Goal: Task Accomplishment & Management: Use online tool/utility

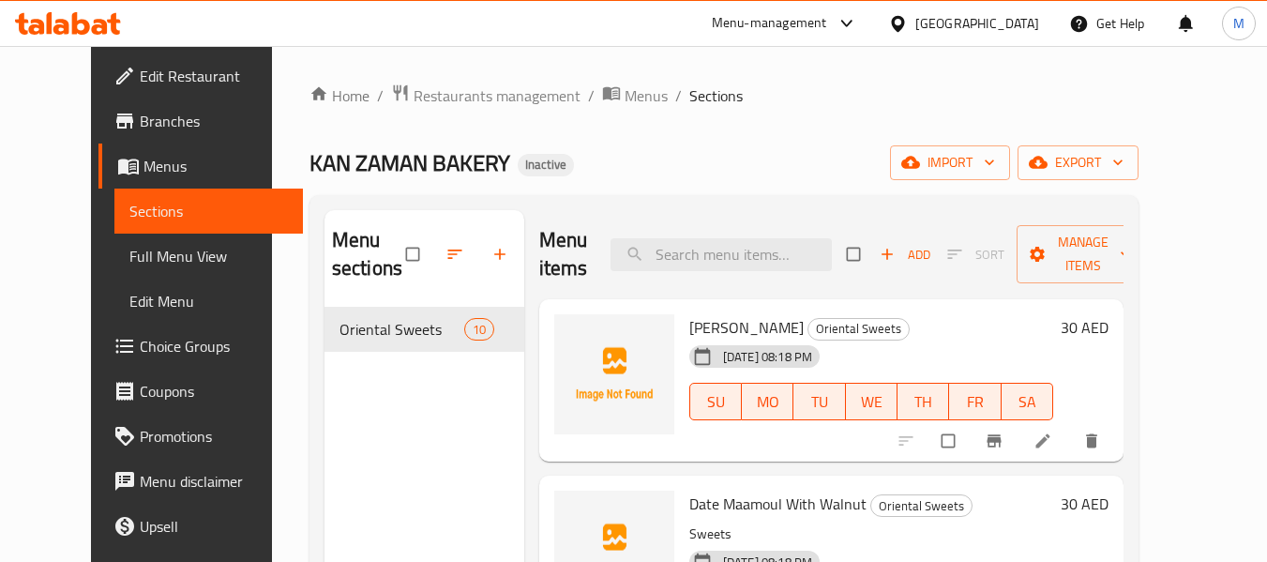
click at [911, 26] on div at bounding box center [901, 23] width 27 height 21
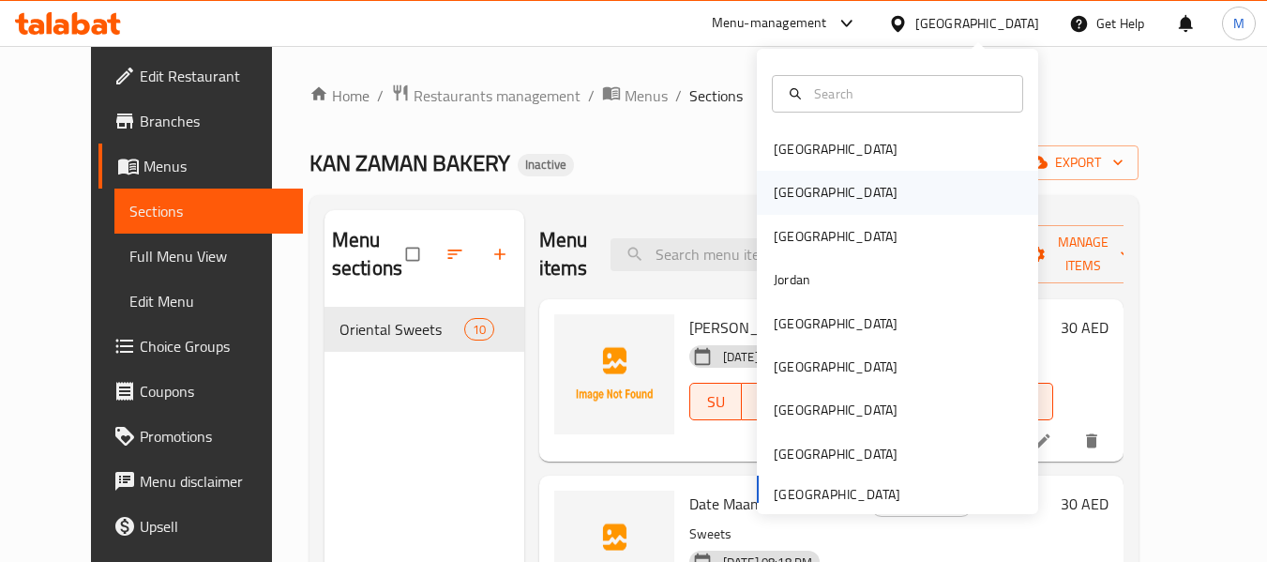
click at [794, 186] on div "[GEOGRAPHIC_DATA]" at bounding box center [836, 192] width 154 height 43
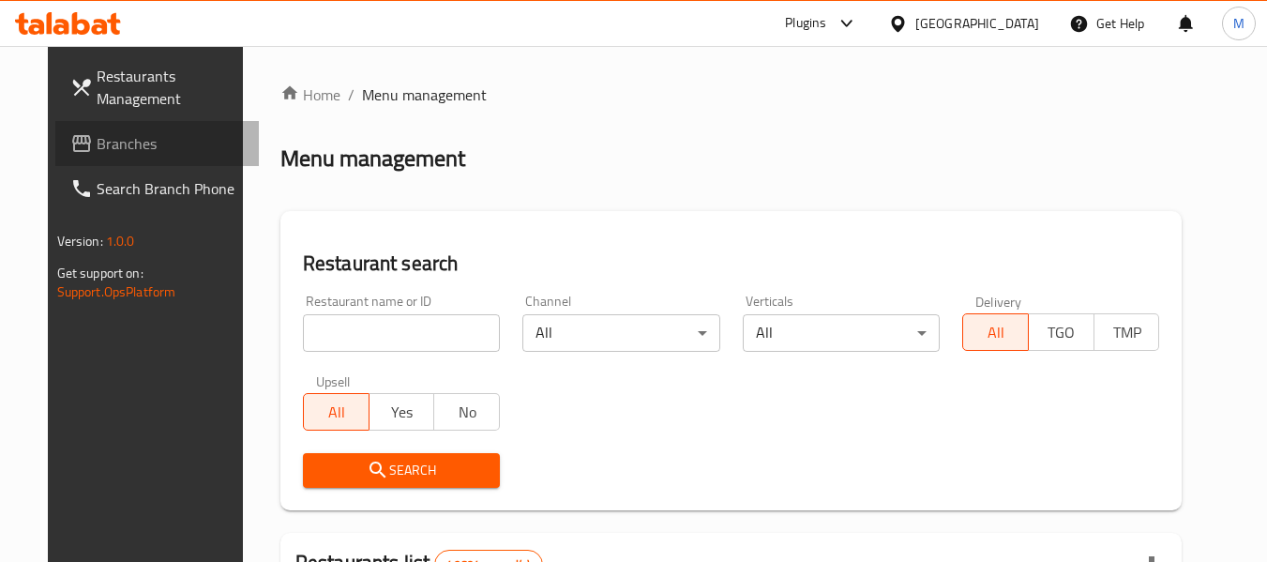
click at [106, 139] on span "Branches" at bounding box center [171, 143] width 148 height 23
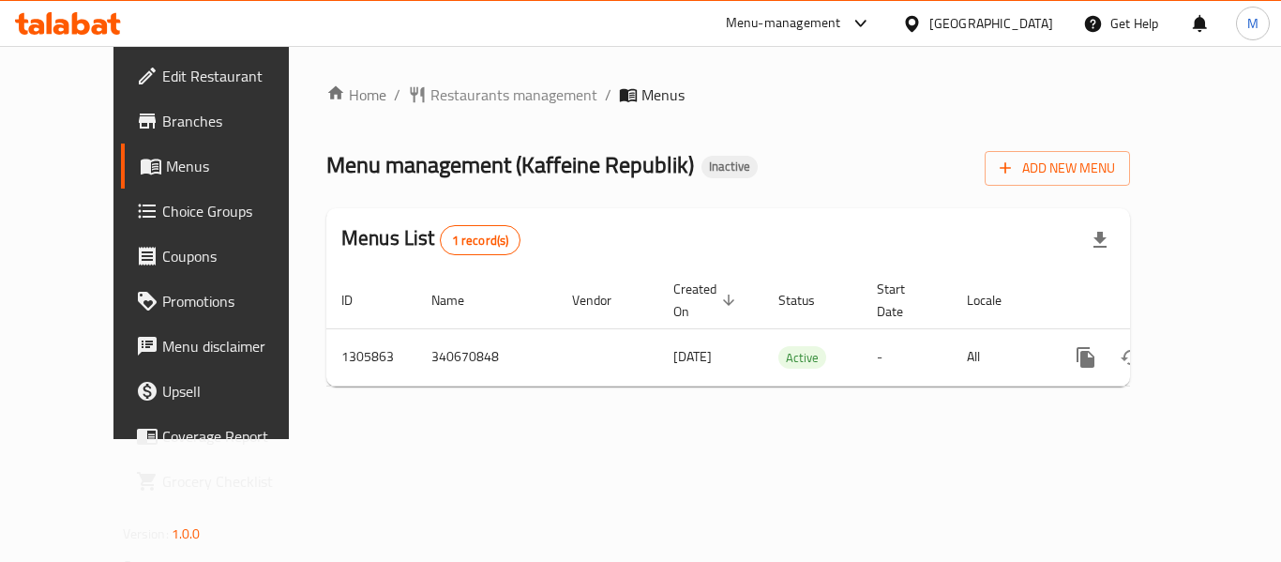
click at [1168, 439] on div "Home / Restaurants management / Menus Menu management ( Kaffeine Republik ) Ina…" at bounding box center [728, 242] width 879 height 393
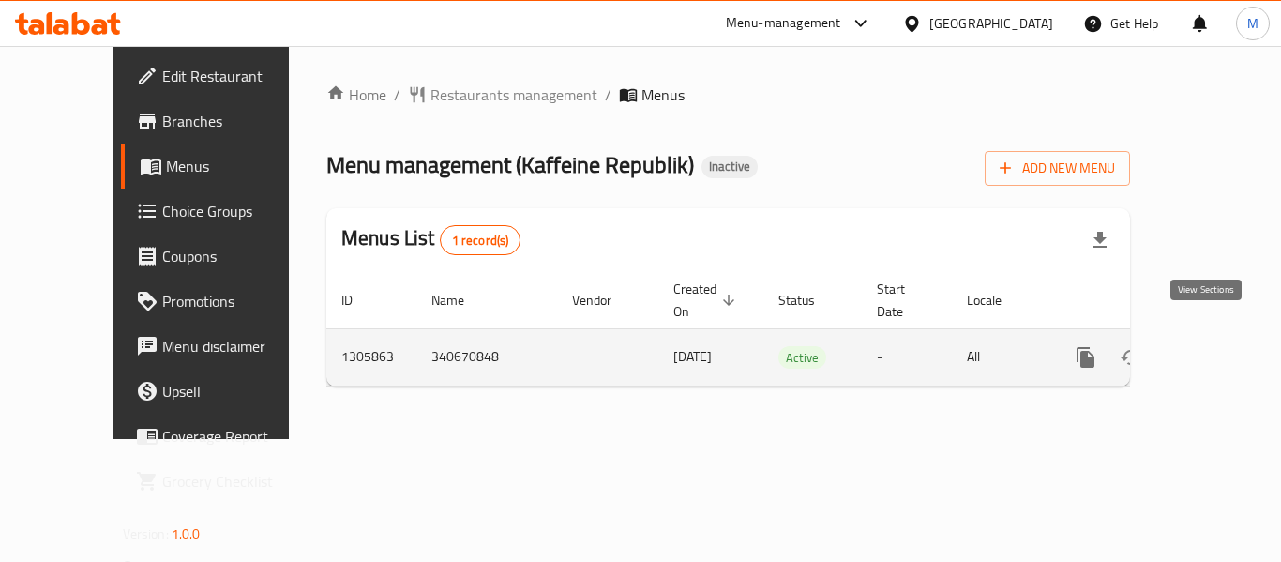
click at [1210, 346] on icon "enhanced table" at bounding box center [1221, 357] width 23 height 23
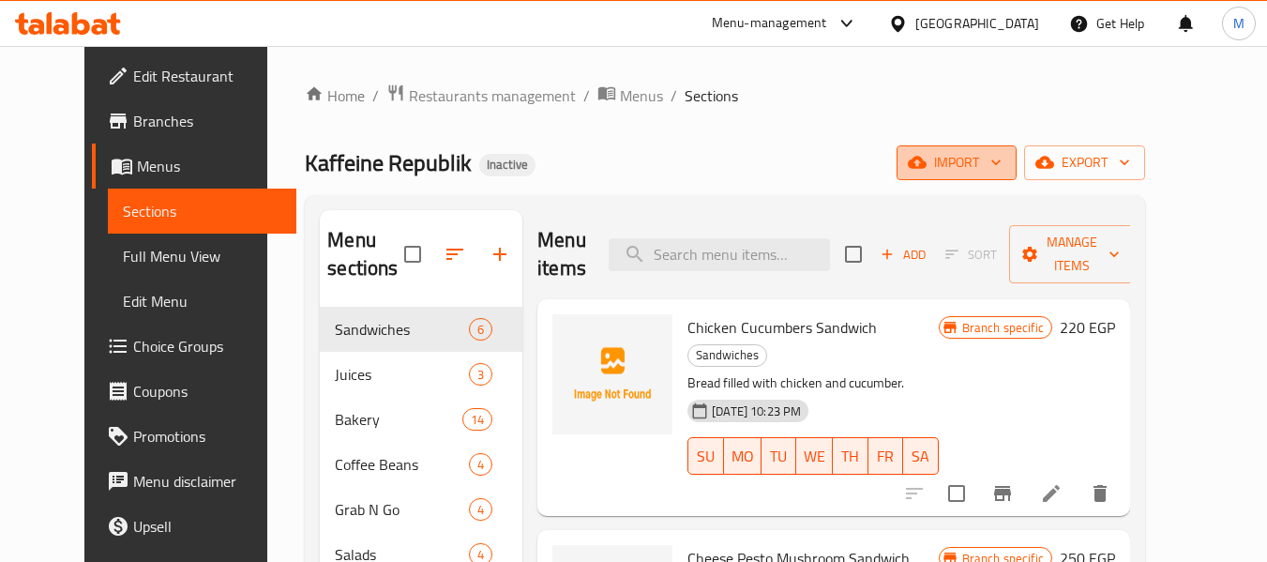
click at [1006, 163] on icon "button" at bounding box center [996, 162] width 19 height 19
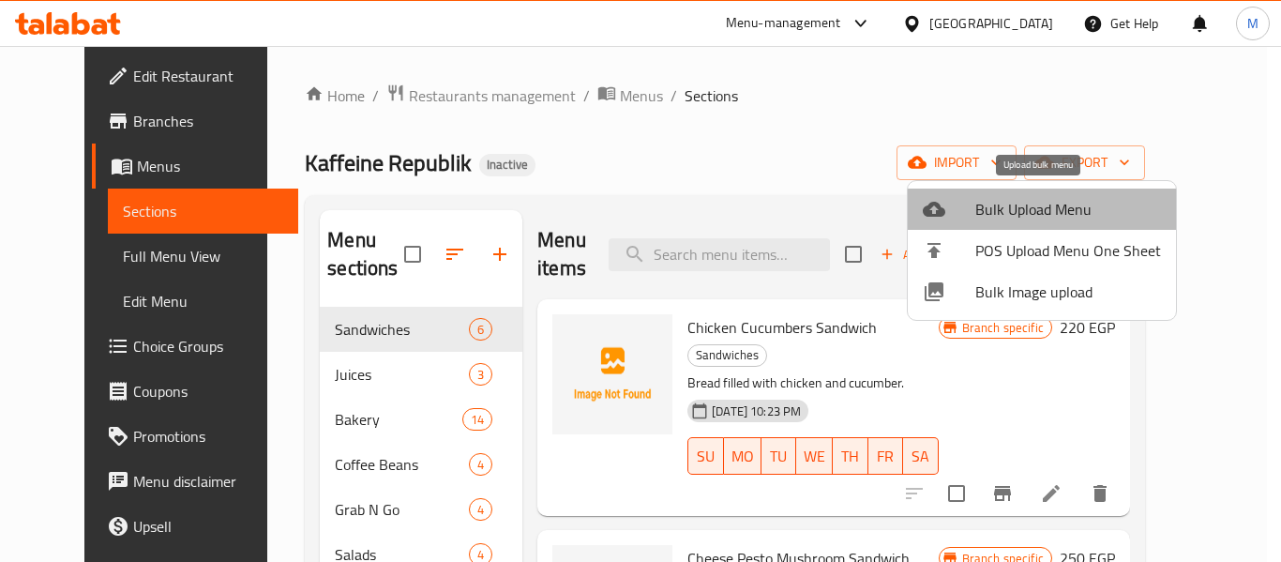
click at [1049, 216] on span "Bulk Upload Menu" at bounding box center [1069, 209] width 186 height 23
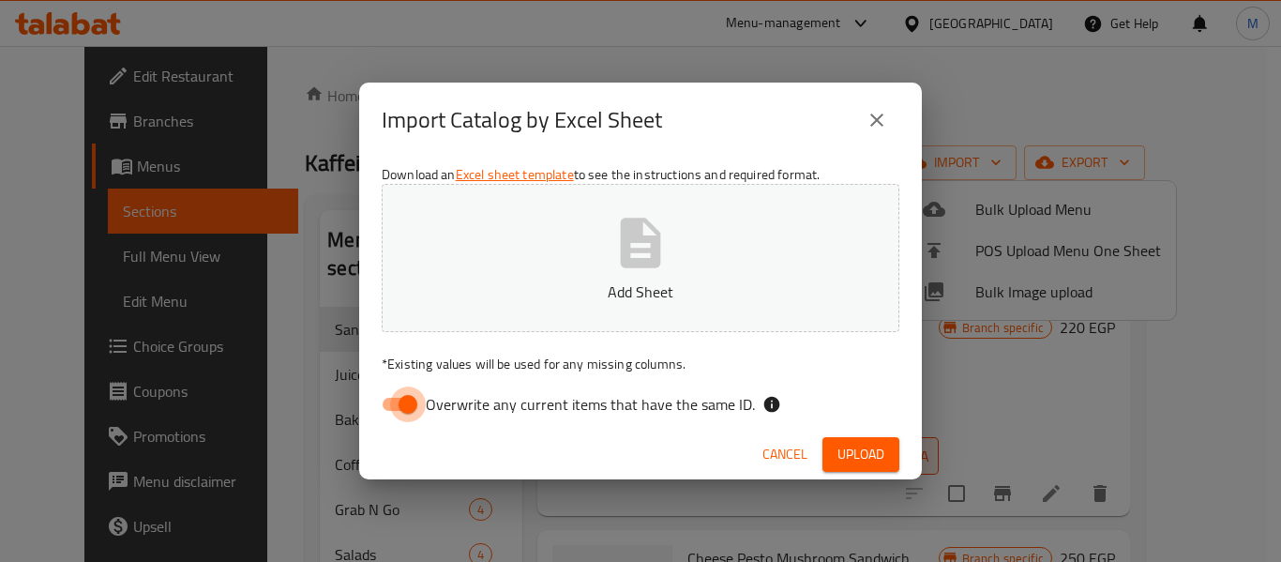
click at [404, 404] on input "Overwrite any current items that have the same ID." at bounding box center [408, 404] width 107 height 36
checkbox input "false"
click at [634, 259] on icon "button" at bounding box center [641, 243] width 40 height 50
click at [842, 435] on div "Cancel Upload" at bounding box center [640, 455] width 563 height 50
click at [861, 466] on button "Upload" at bounding box center [861, 454] width 77 height 35
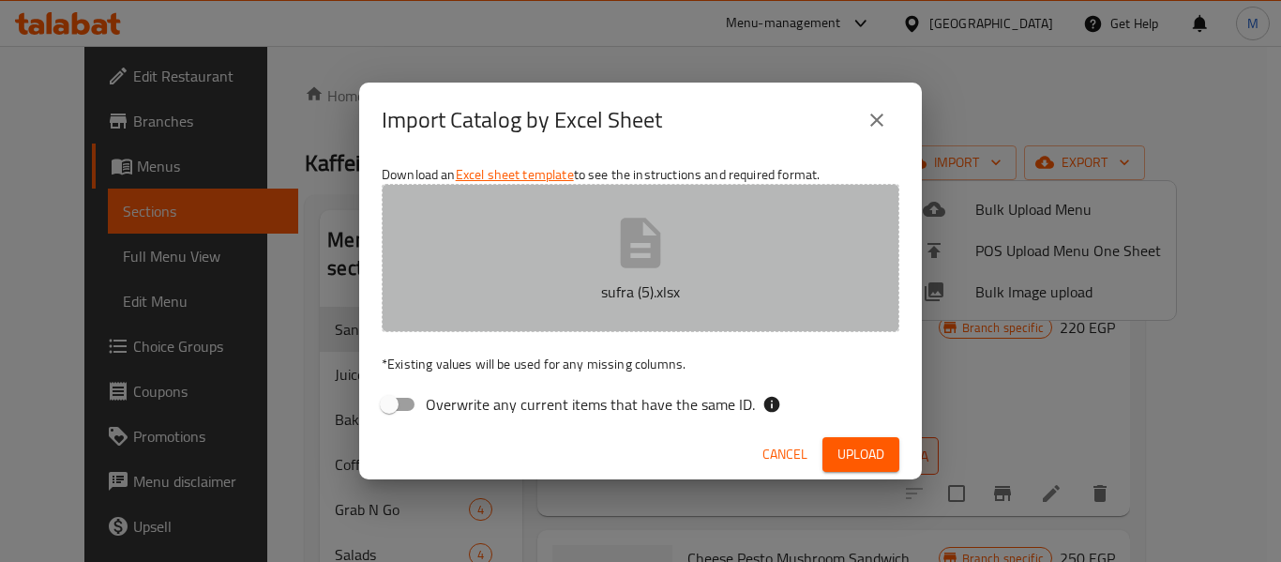
click at [641, 266] on icon "button" at bounding box center [641, 243] width 40 height 50
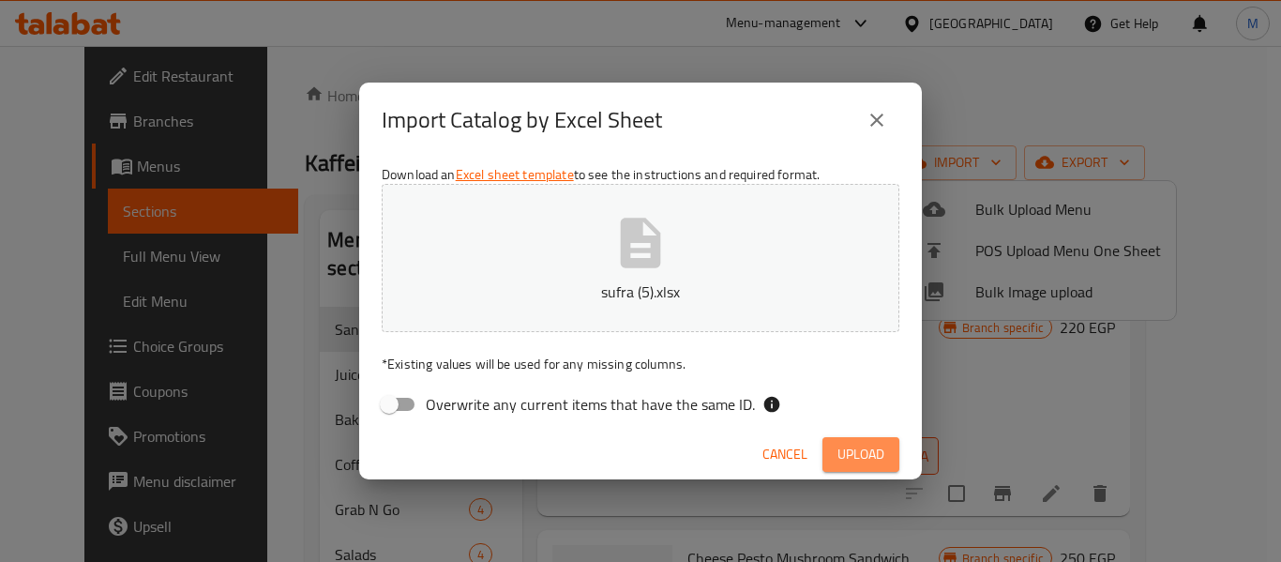
click at [850, 451] on span "Upload" at bounding box center [861, 454] width 47 height 23
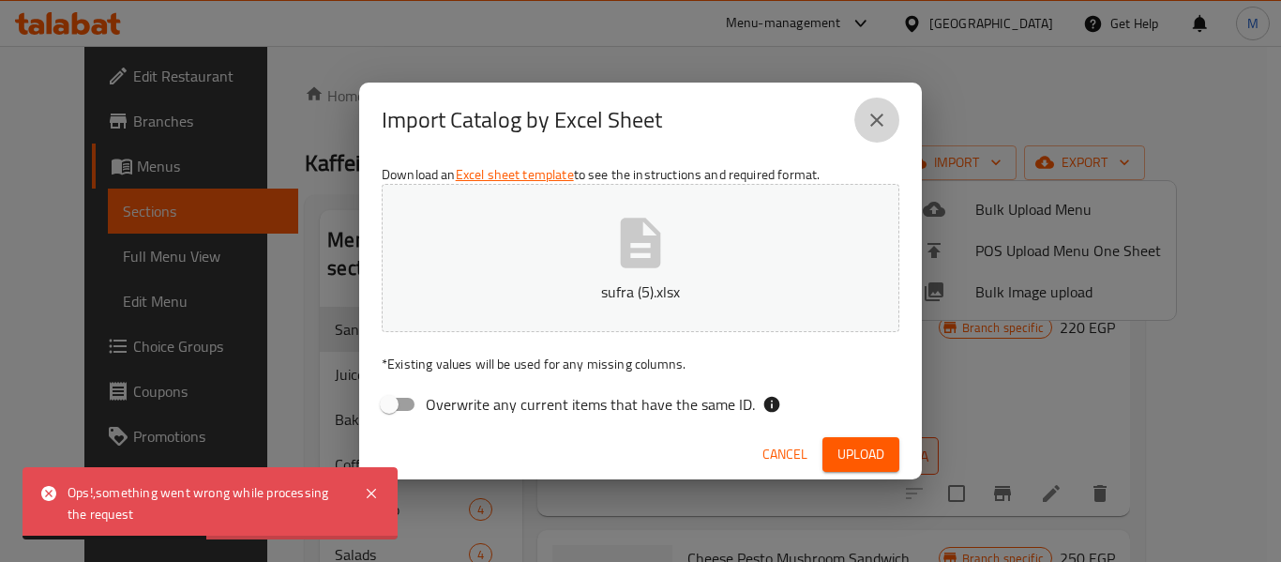
click at [875, 133] on button "close" at bounding box center [877, 120] width 45 height 45
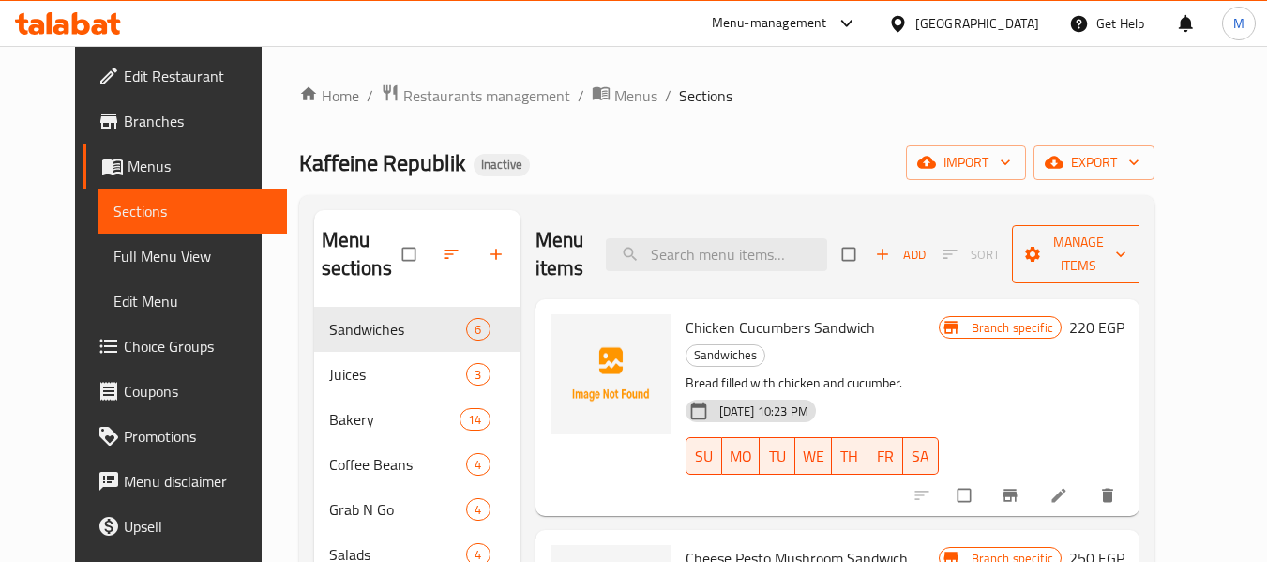
click at [1130, 239] on span "Manage items" at bounding box center [1078, 254] width 103 height 47
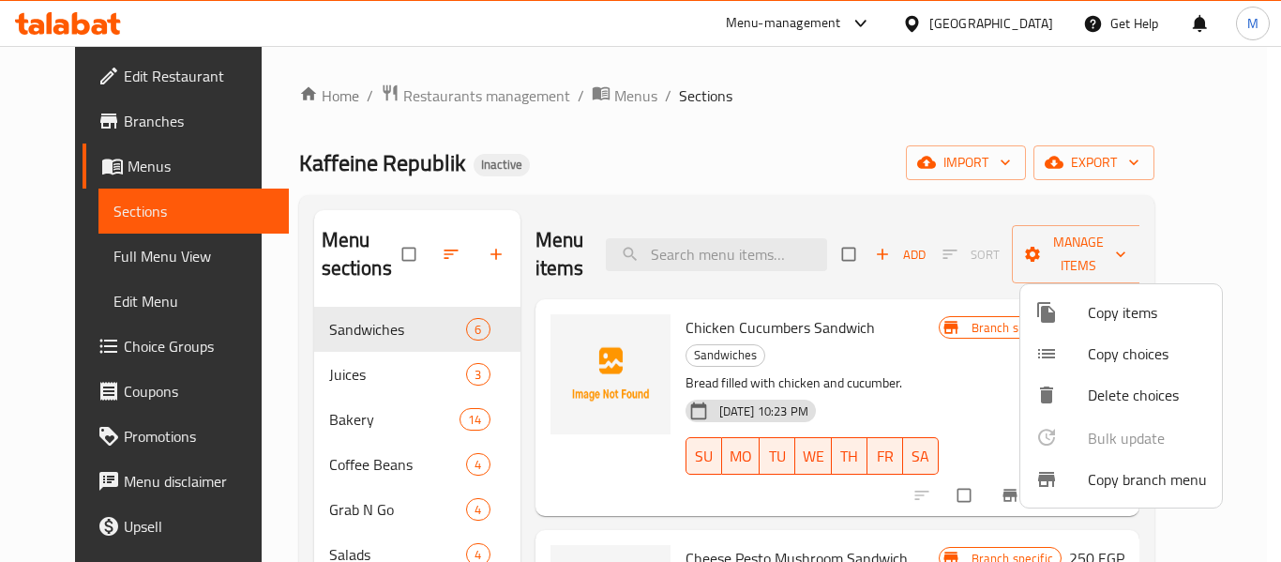
click at [1083, 168] on div at bounding box center [640, 281] width 1281 height 562
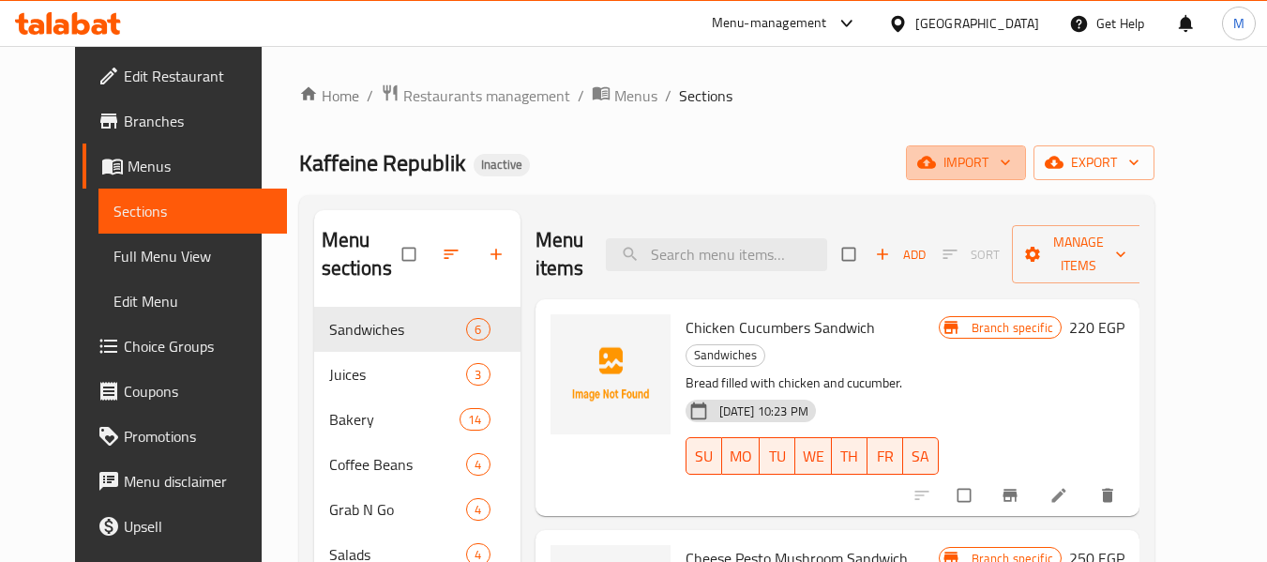
click at [1015, 168] on icon "button" at bounding box center [1005, 162] width 19 height 19
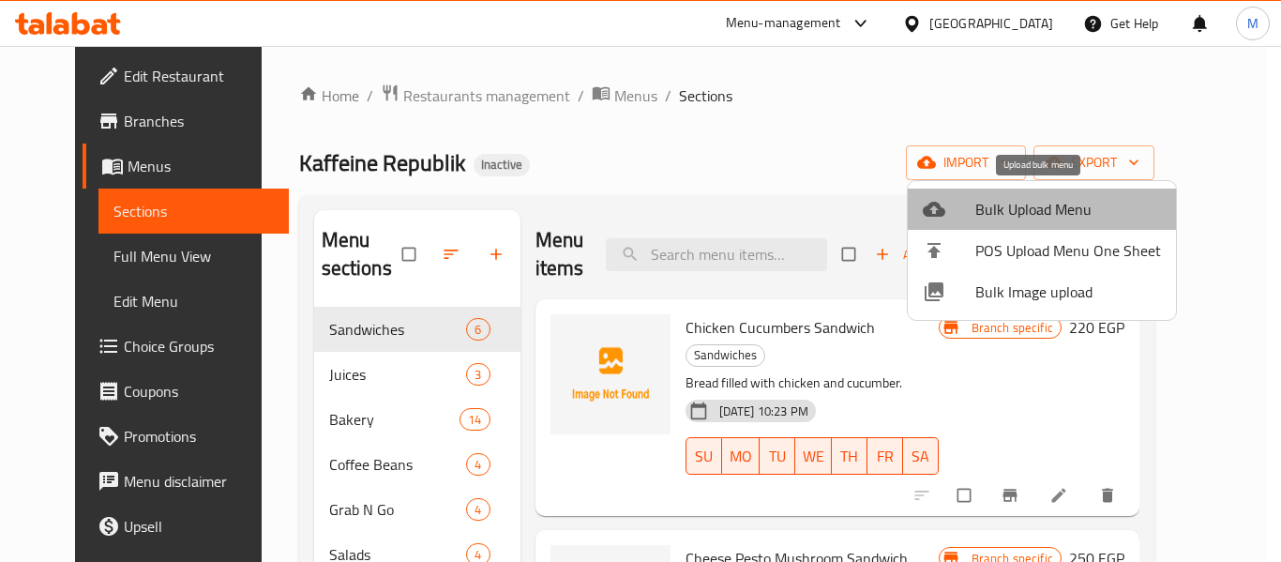
click at [1063, 220] on span "Bulk Upload Menu" at bounding box center [1069, 209] width 186 height 23
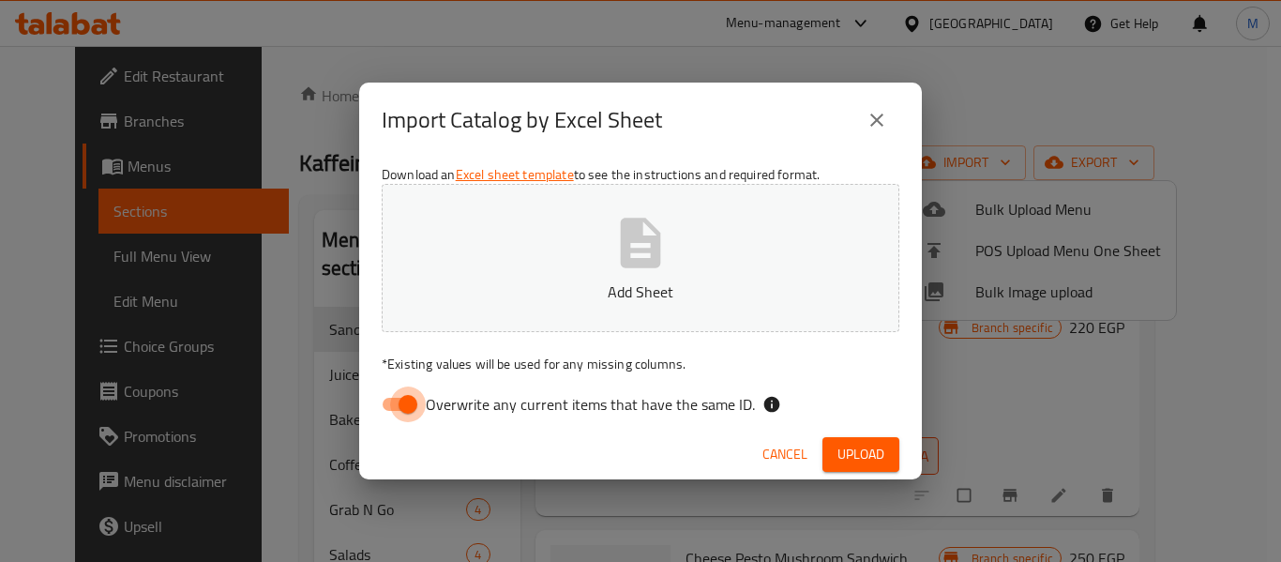
click at [402, 407] on input "Overwrite any current items that have the same ID." at bounding box center [408, 404] width 107 height 36
checkbox input "false"
click at [688, 256] on button "Add Sheet" at bounding box center [641, 258] width 518 height 148
click at [875, 450] on span "Upload" at bounding box center [861, 454] width 47 height 23
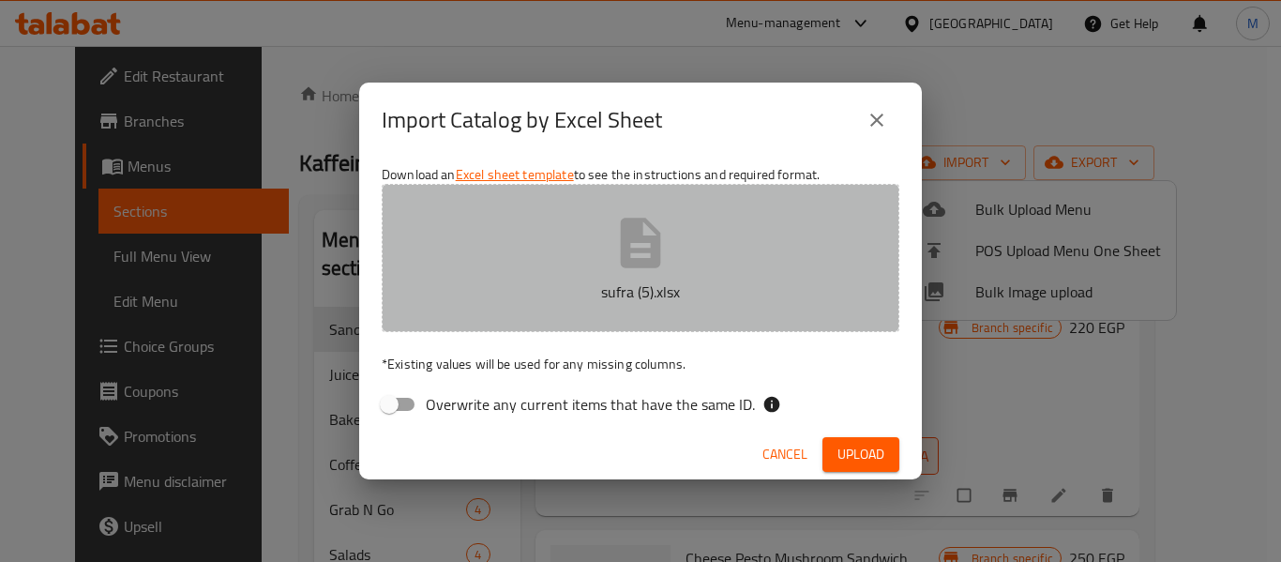
click at [651, 248] on icon "button" at bounding box center [641, 243] width 40 height 50
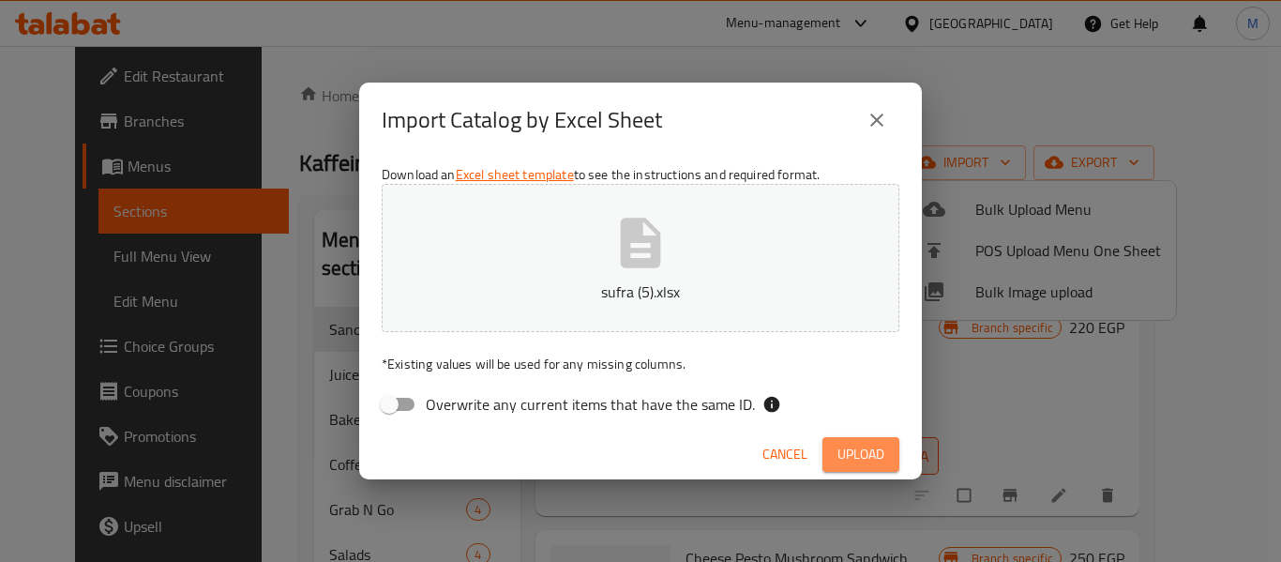
click at [837, 441] on button "Upload" at bounding box center [861, 454] width 77 height 35
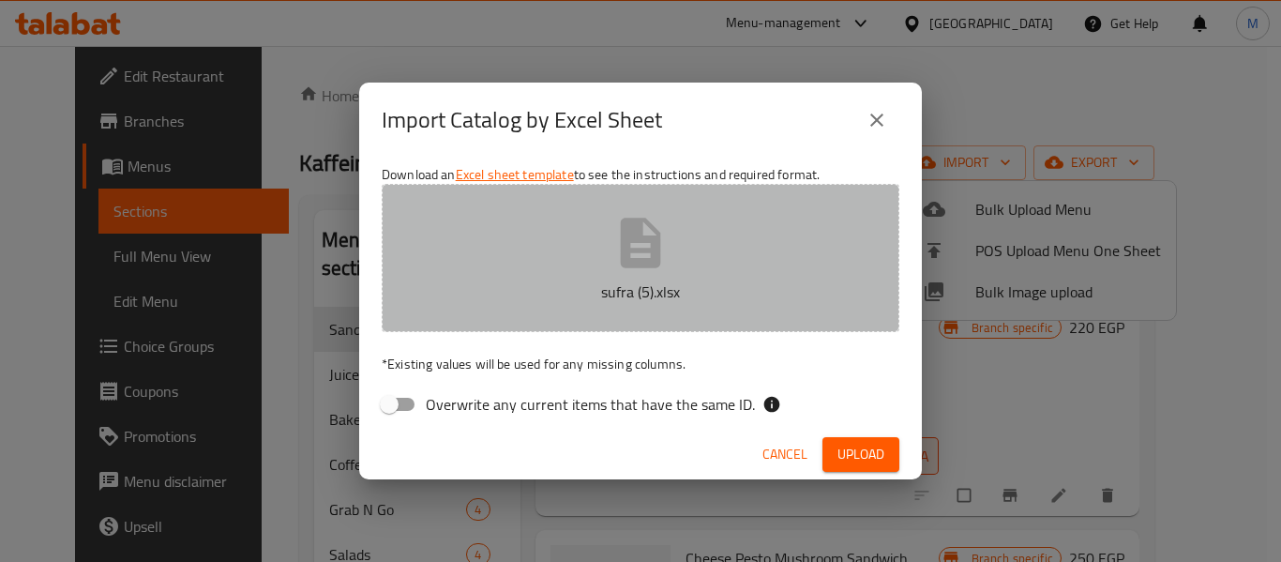
click at [614, 267] on icon "button" at bounding box center [641, 243] width 60 height 60
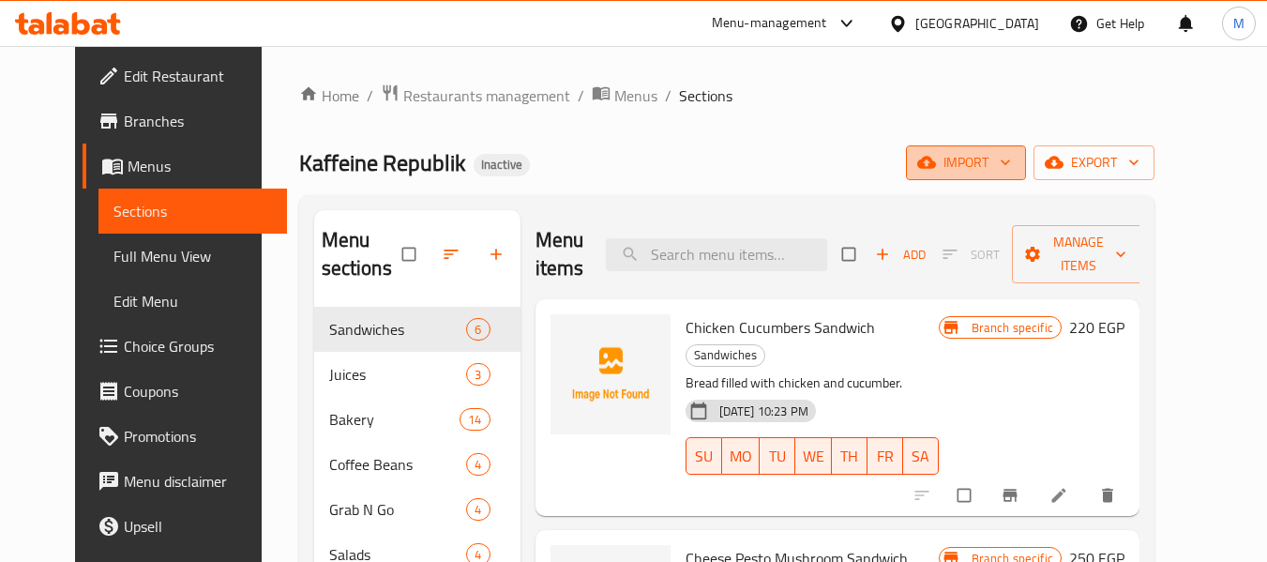
click at [1011, 161] on span "import" at bounding box center [966, 162] width 90 height 23
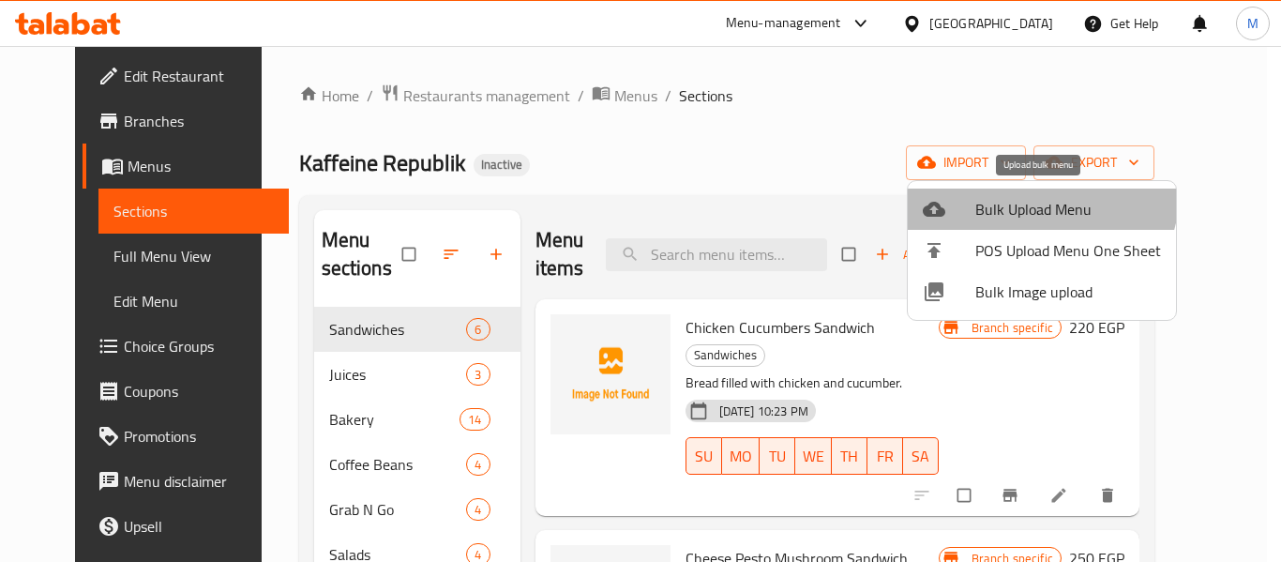
click at [1029, 189] on li "Bulk Upload Menu" at bounding box center [1042, 209] width 268 height 41
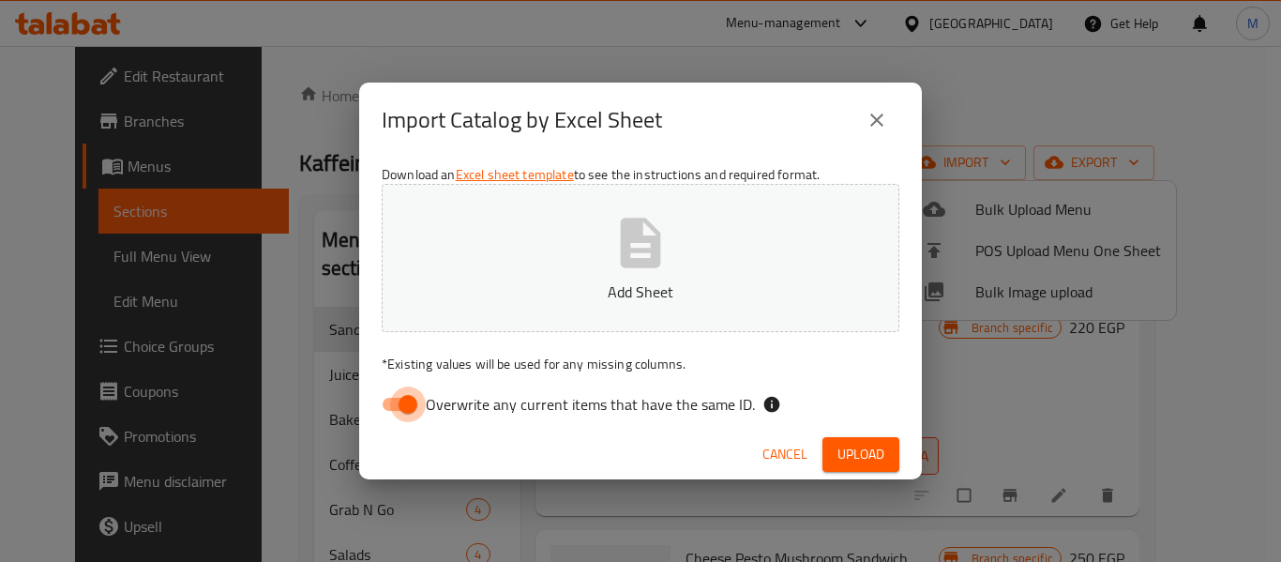
click at [386, 409] on input "Overwrite any current items that have the same ID." at bounding box center [408, 404] width 107 height 36
checkbox input "false"
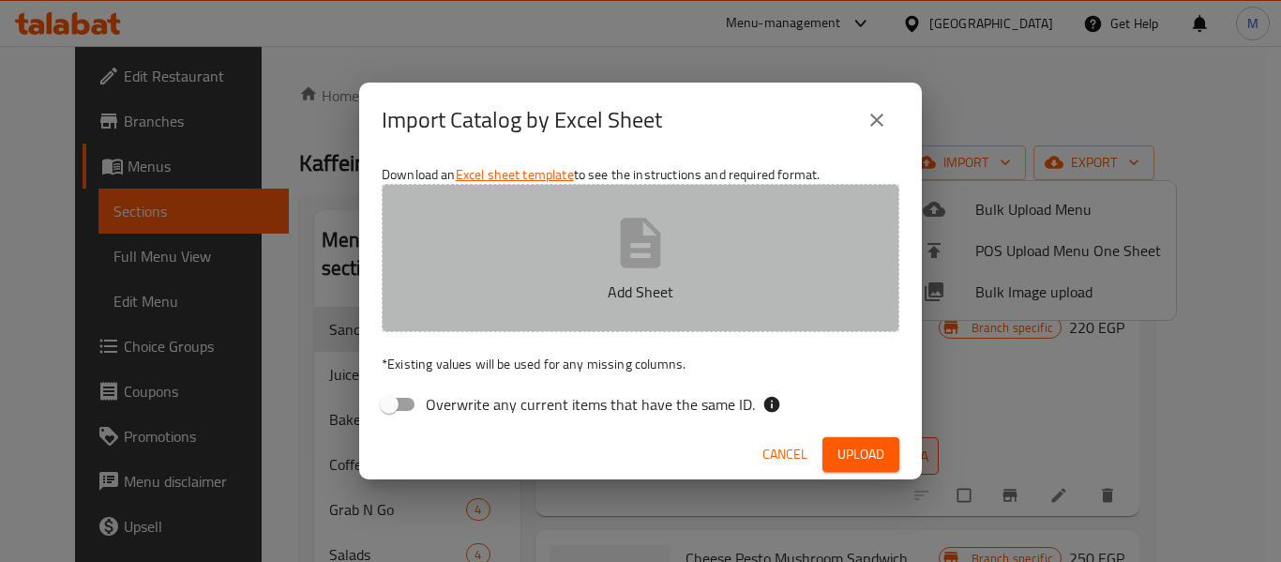
click at [638, 254] on icon "button" at bounding box center [641, 243] width 60 height 60
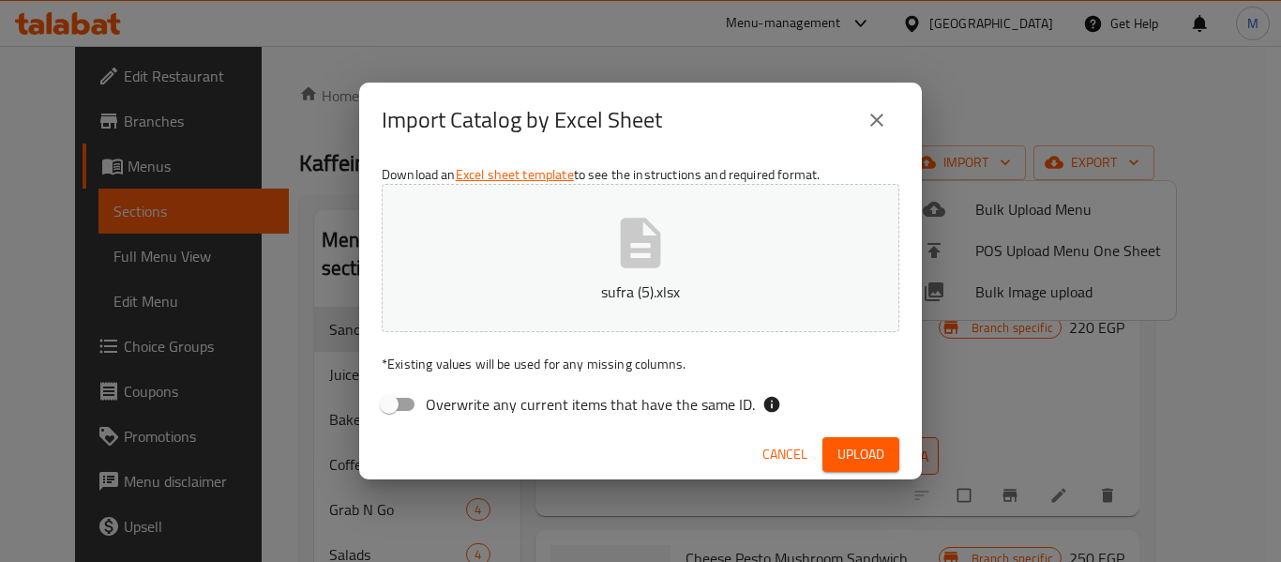
click at [872, 455] on span "Upload" at bounding box center [861, 454] width 47 height 23
click at [646, 285] on p "sufra (5).xlsx" at bounding box center [641, 291] width 460 height 23
click at [892, 459] on button "Upload" at bounding box center [861, 454] width 77 height 35
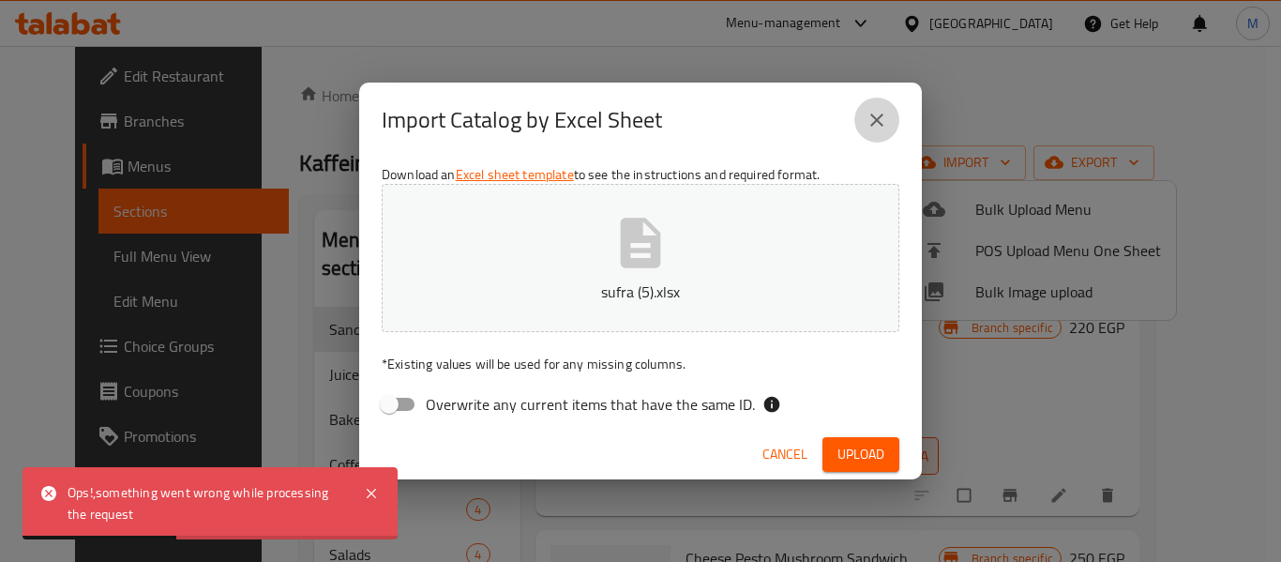
click at [878, 109] on icon "close" at bounding box center [877, 120] width 23 height 23
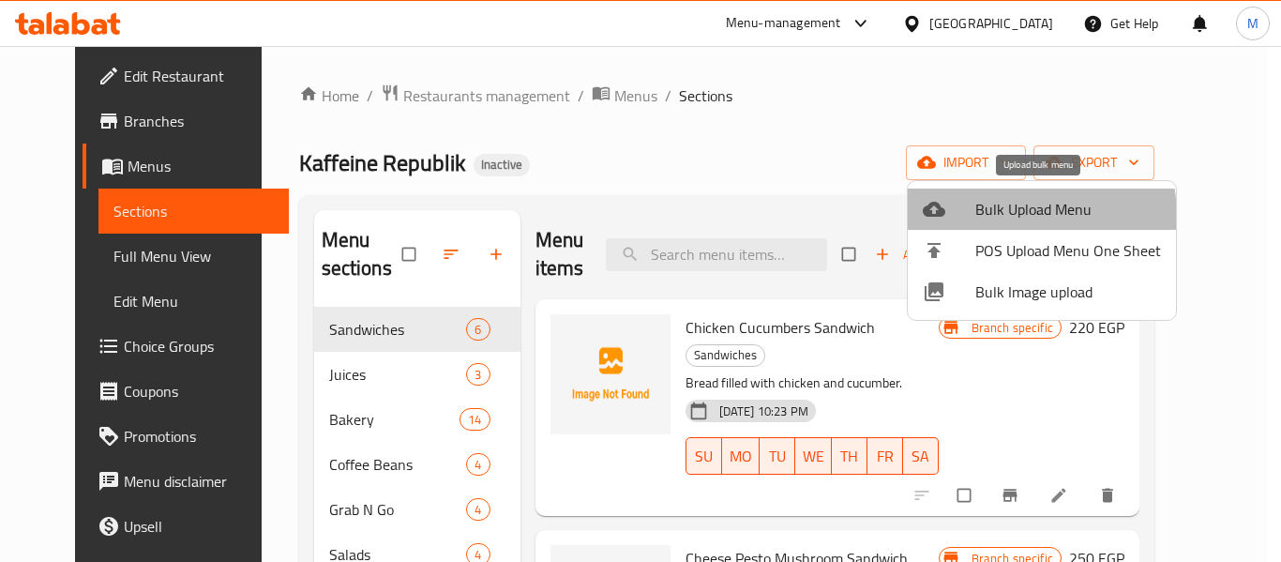
click at [977, 219] on span "Bulk Upload Menu" at bounding box center [1069, 209] width 186 height 23
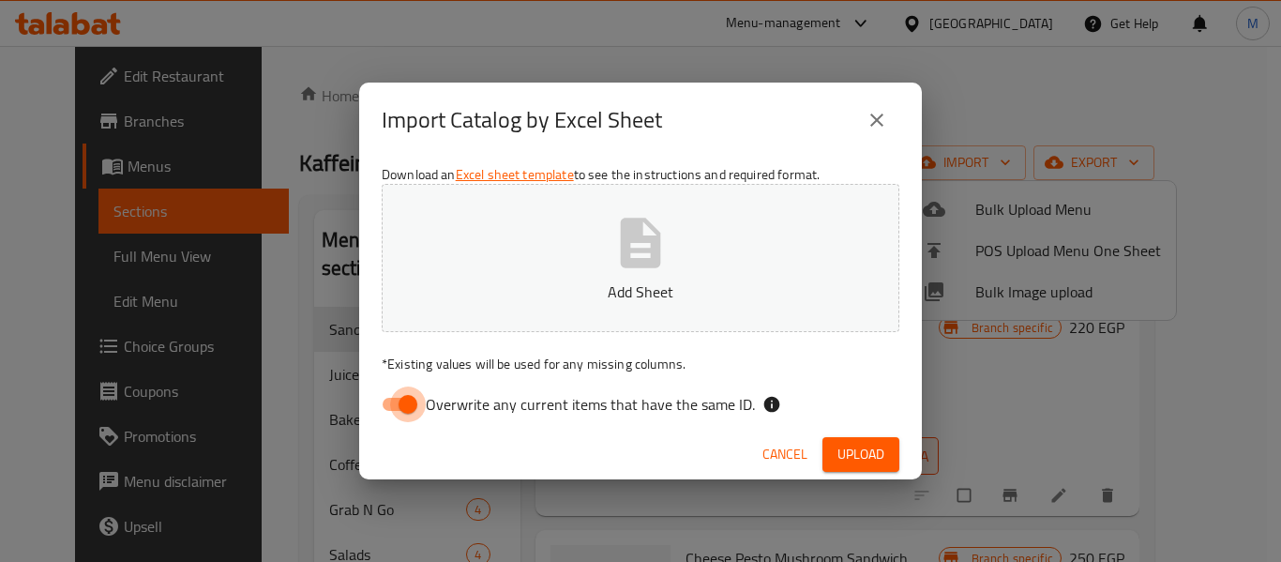
click at [402, 406] on input "Overwrite any current items that have the same ID." at bounding box center [408, 404] width 107 height 36
checkbox input "false"
click at [617, 287] on p "Add Sheet" at bounding box center [641, 291] width 460 height 23
click at [831, 457] on button "Upload" at bounding box center [861, 454] width 77 height 35
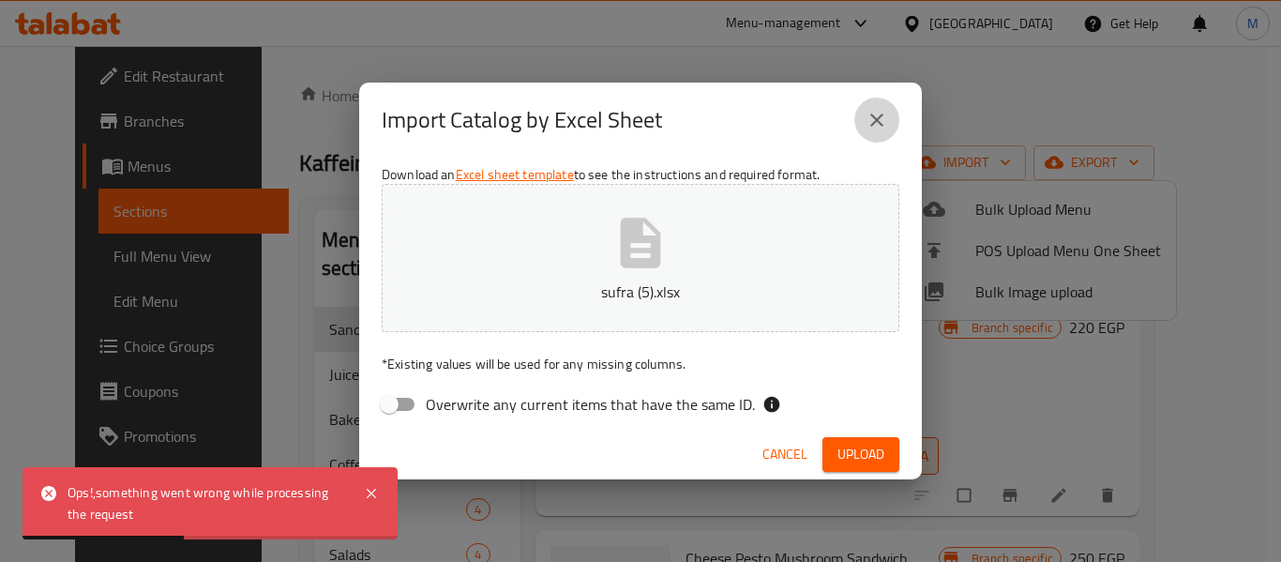
click at [882, 109] on icon "close" at bounding box center [877, 120] width 23 height 23
